Goal: Navigation & Orientation: Find specific page/section

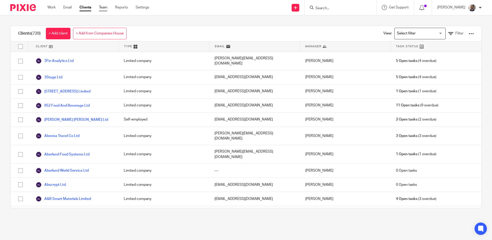
click at [106, 8] on link "Team" at bounding box center [103, 7] width 8 height 5
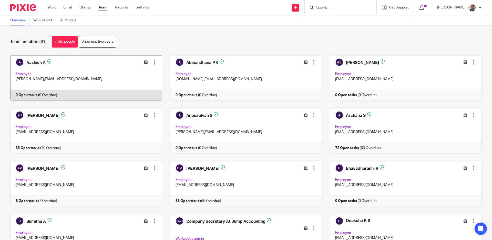
click at [82, 73] on link at bounding box center [82, 77] width 160 height 45
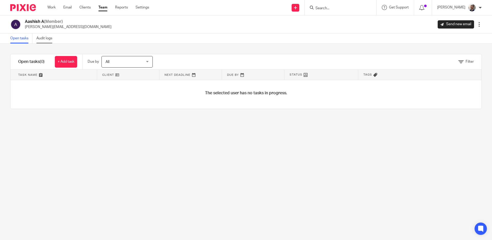
click at [47, 37] on link "Audit logs" at bounding box center [46, 38] width 20 height 10
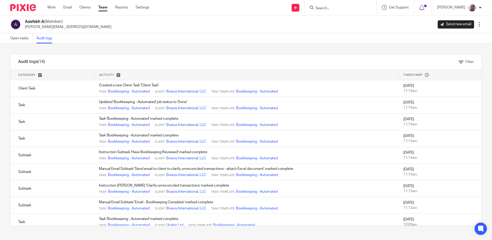
click at [105, 52] on div "Audit logs (14) Filter Filter Audit Logs Only show logs matching all of these c…" at bounding box center [246, 140] width 492 height 192
click at [12, 41] on link "Open tasks" at bounding box center [21, 38] width 22 height 10
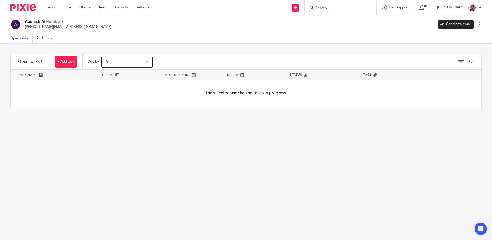
click at [108, 7] on ul "Work Email Clients Team Reports Settings" at bounding box center [102, 7] width 110 height 5
click at [105, 9] on link "Team" at bounding box center [102, 7] width 9 height 5
click at [252, 21] on div "Aashish A (Member) aashish.a@therisegroup.co.uk Send new email Edit user Transf…" at bounding box center [246, 24] width 472 height 11
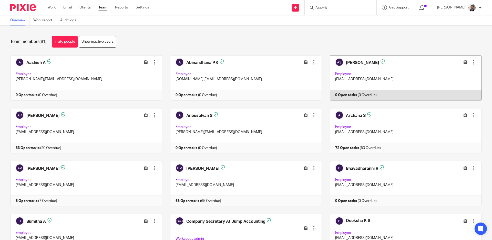
click at [322, 81] on link at bounding box center [402, 77] width 160 height 45
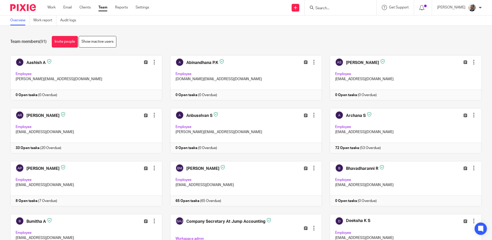
click at [479, 122] on div "Team members (91) Invite people Show inactive users Invite team members Add inv…" at bounding box center [246, 133] width 492 height 214
click at [480, 71] on div "Team members (91) Invite people Show inactive users Invite team members Add inv…" at bounding box center [246, 133] width 492 height 214
click at [478, 71] on div "Team members (91) Invite people Show inactive users Invite team members Add inv…" at bounding box center [246, 133] width 492 height 214
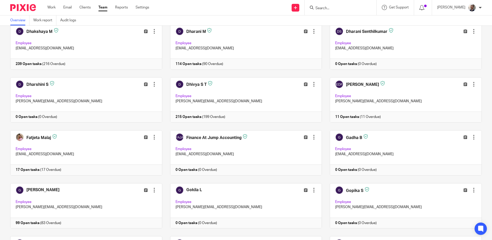
scroll to position [278, 0]
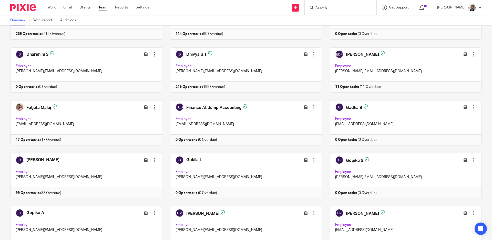
click at [479, 70] on div "Team members (91) Invite people Show inactive users Invite team members Add inv…" at bounding box center [246, 133] width 492 height 214
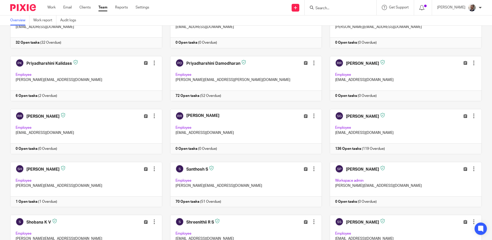
scroll to position [1074, 0]
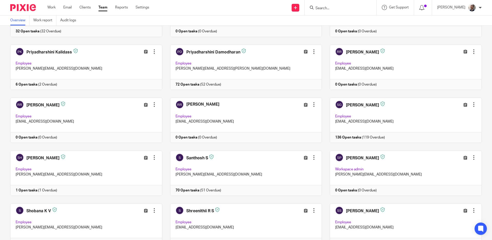
click at [479, 70] on div "Team members (91) Invite people Show inactive users Invite team members Add inv…" at bounding box center [246, 133] width 492 height 214
click at [479, 69] on div "Team members (91) Invite people Show inactive users Invite team members Add inv…" at bounding box center [246, 133] width 492 height 214
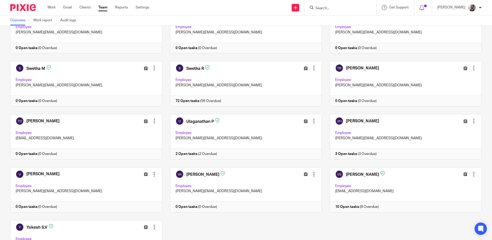
scroll to position [1398, 0]
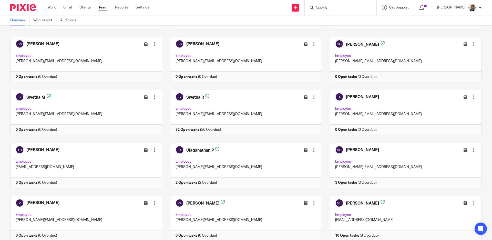
click at [479, 69] on div "Team members (91) Invite people Show inactive users Invite team members Add inv…" at bounding box center [246, 133] width 492 height 214
